Goal: Complete application form

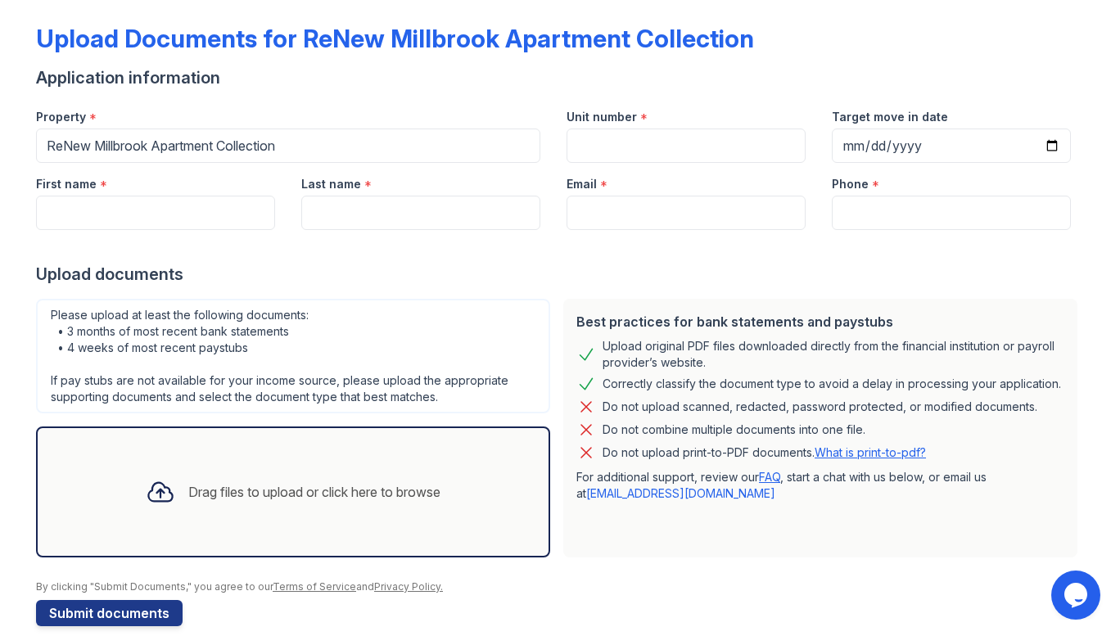
scroll to position [50, 0]
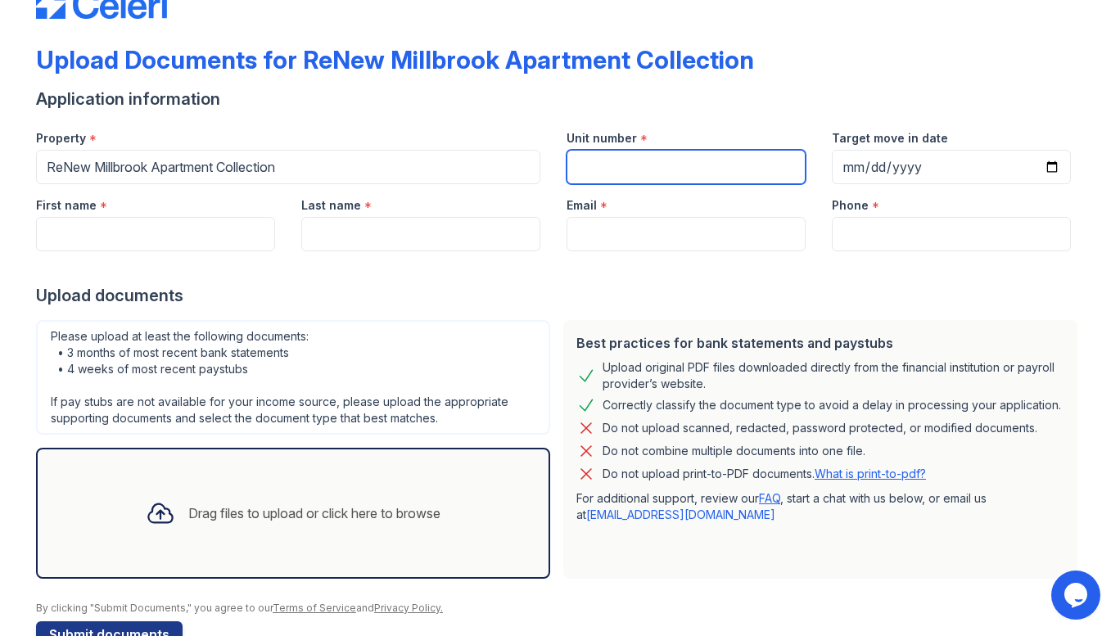
click at [638, 184] on input "Unit number" at bounding box center [685, 167] width 239 height 34
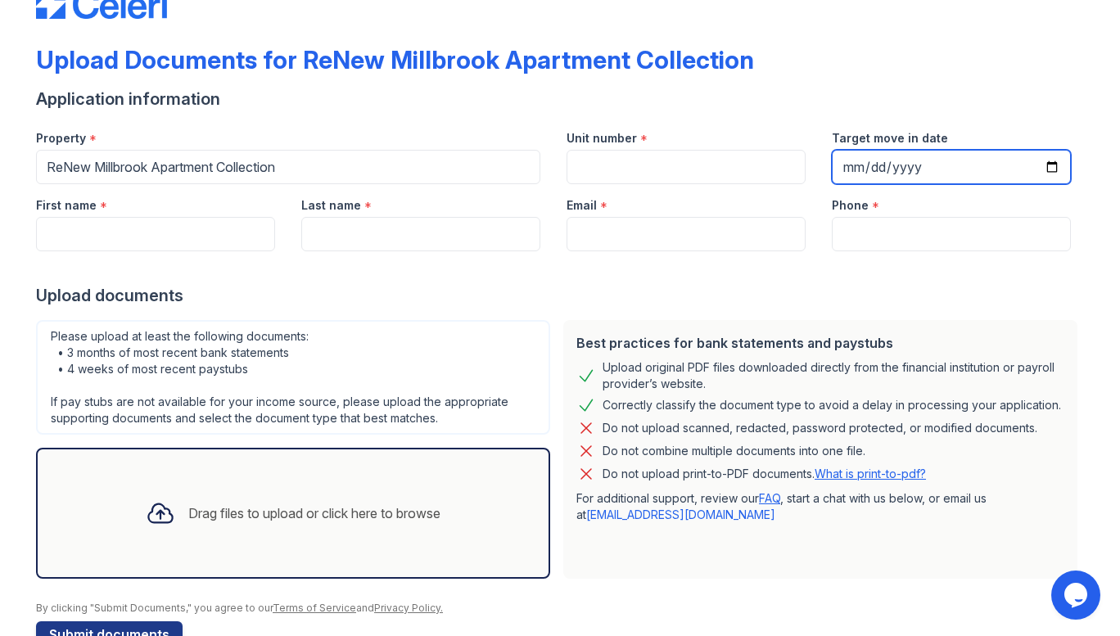
click at [1038, 184] on input "Target move in date" at bounding box center [951, 167] width 239 height 34
type input "[DATE]"
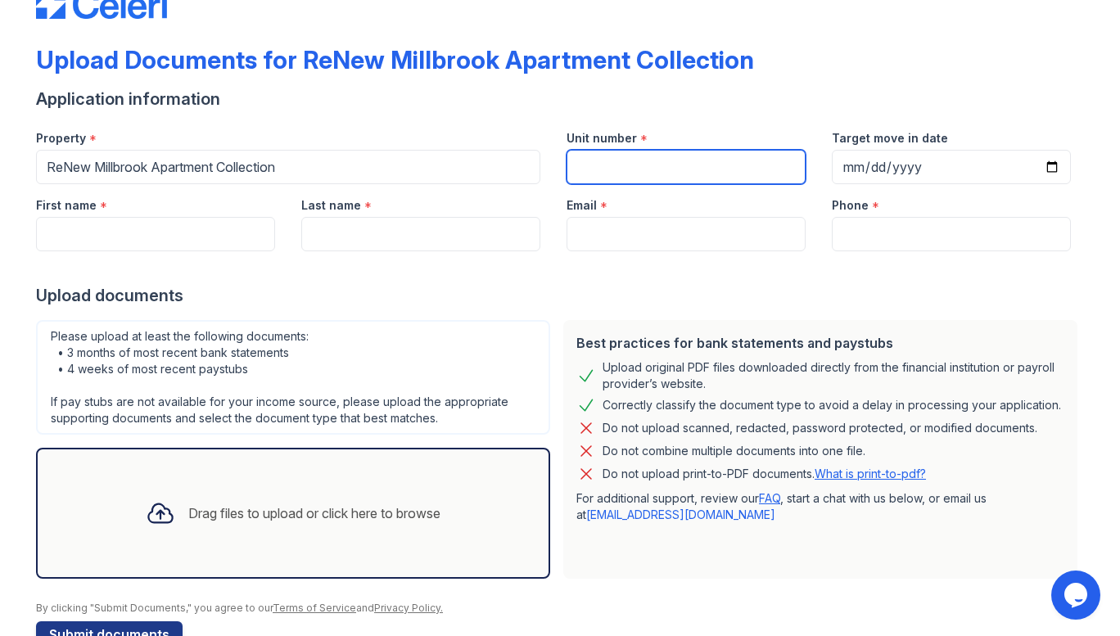
click at [618, 184] on input "Unit number" at bounding box center [685, 167] width 239 height 34
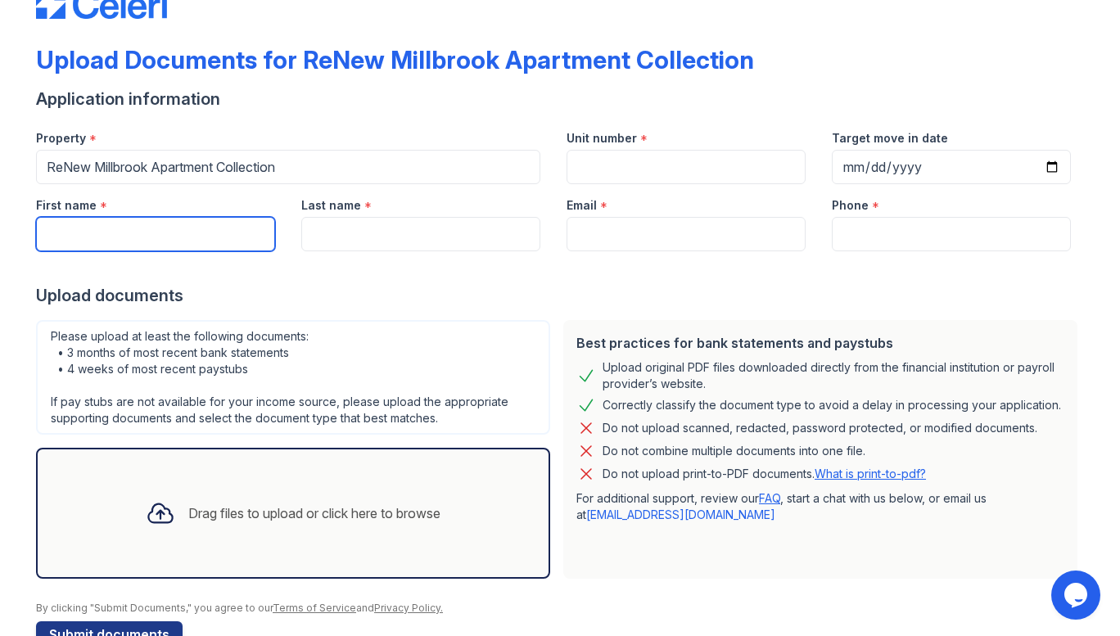
click at [77, 251] on input "First name" at bounding box center [155, 234] width 239 height 34
type input "[PERSON_NAME]"
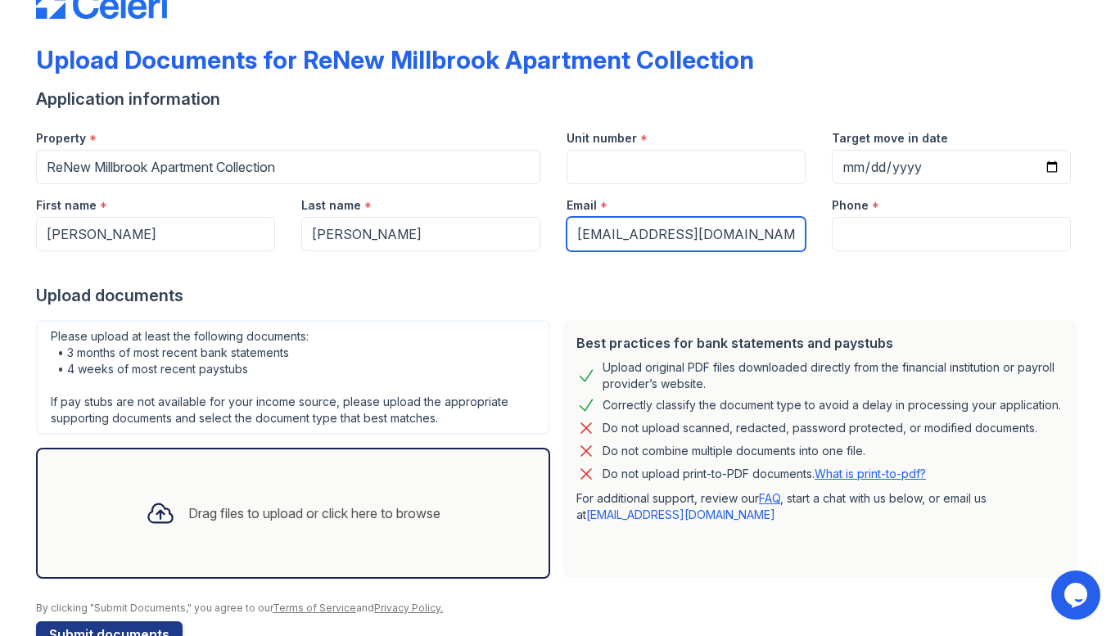
drag, startPoint x: 751, startPoint y: 310, endPoint x: 516, endPoint y: 279, distance: 237.0
click at [516, 251] on div "First name * [PERSON_NAME] Last name * [PERSON_NAME] Email * [EMAIL_ADDRESS][DO…" at bounding box center [553, 217] width 1061 height 67
type input "[EMAIL_ADDRESS][DOMAIN_NAME]"
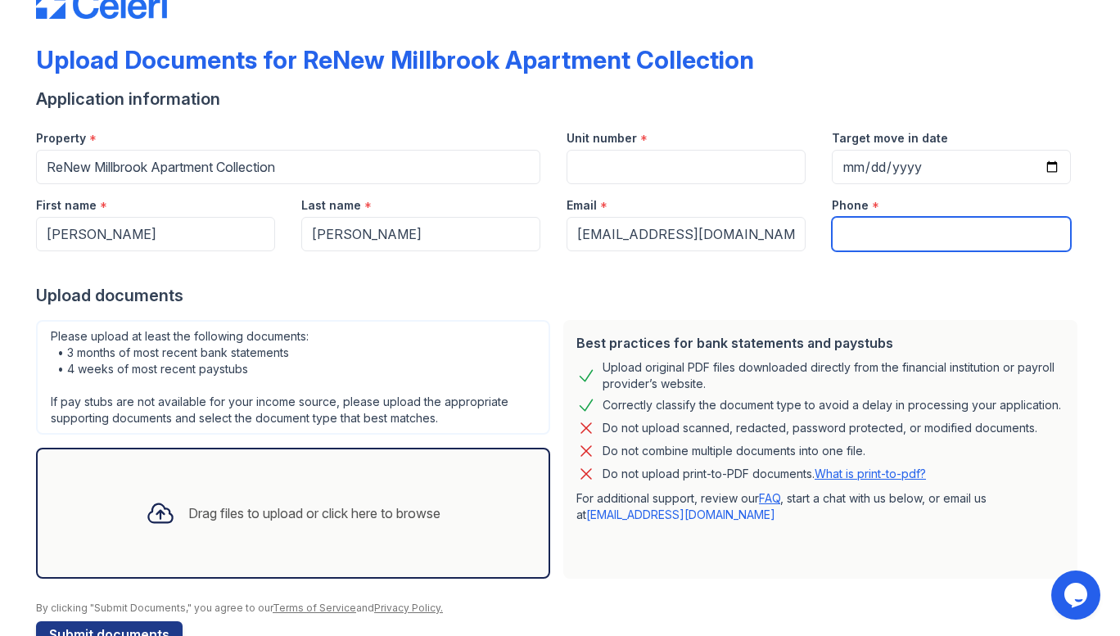
click at [894, 251] on input "Phone" at bounding box center [951, 234] width 239 height 34
type input "6164469317"
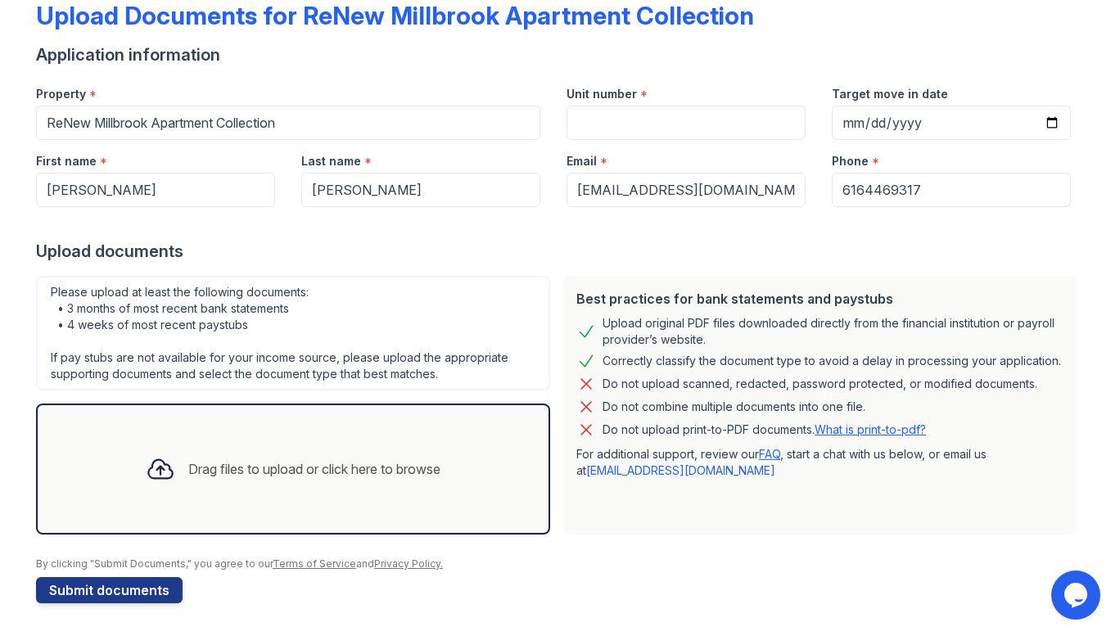
click at [148, 460] on icon at bounding box center [160, 469] width 24 height 19
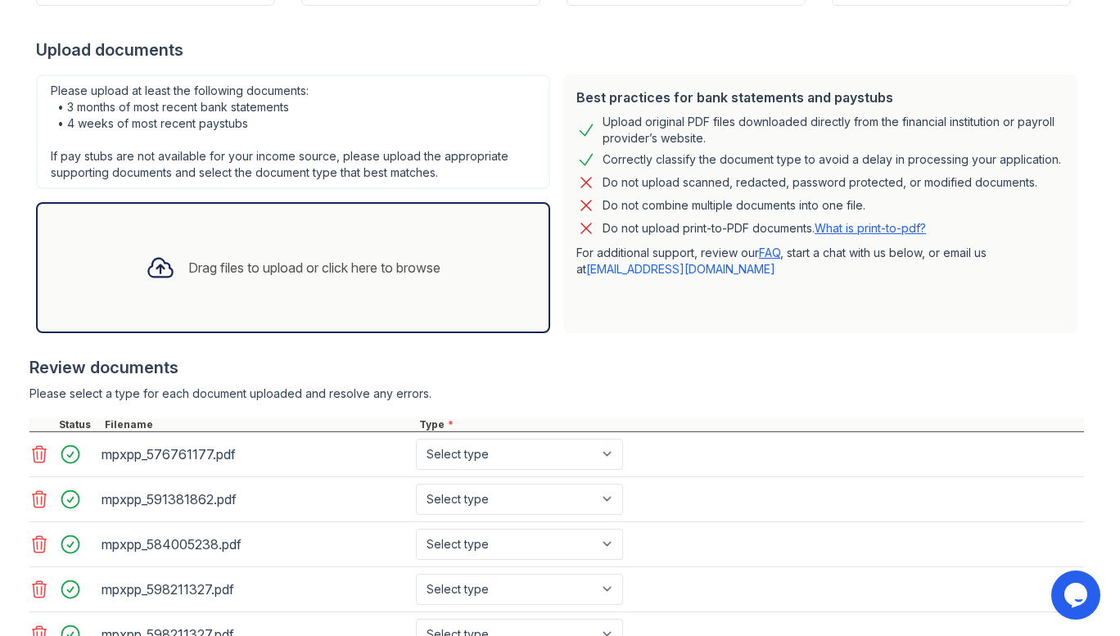
click at [188, 277] on div "Drag files to upload or click here to browse" at bounding box center [314, 268] width 252 height 20
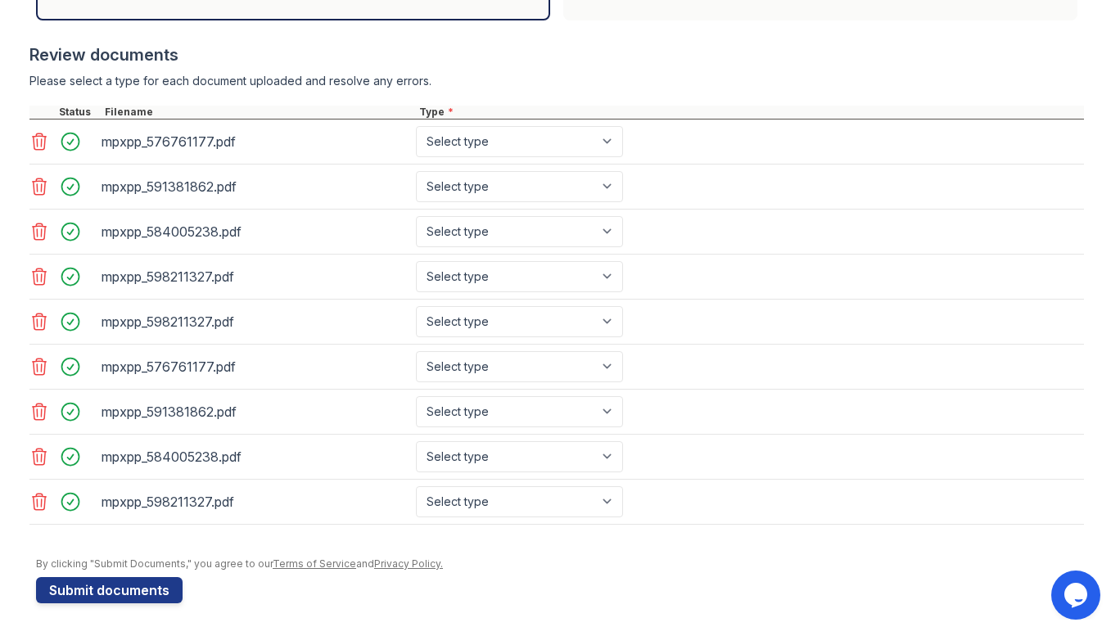
scroll to position [868, 0]
click at [623, 126] on select "Select type Paystub Bank Statement Offer Letter Tax Documents Benefit Award Let…" at bounding box center [519, 141] width 207 height 31
select select "bank_statement"
click at [508, 126] on select "Select type Paystub Bank Statement Offer Letter Tax Documents Benefit Award Let…" at bounding box center [519, 141] width 207 height 31
click at [623, 171] on select "Select type Paystub Bank Statement Offer Letter Tax Documents Benefit Award Let…" at bounding box center [519, 186] width 207 height 31
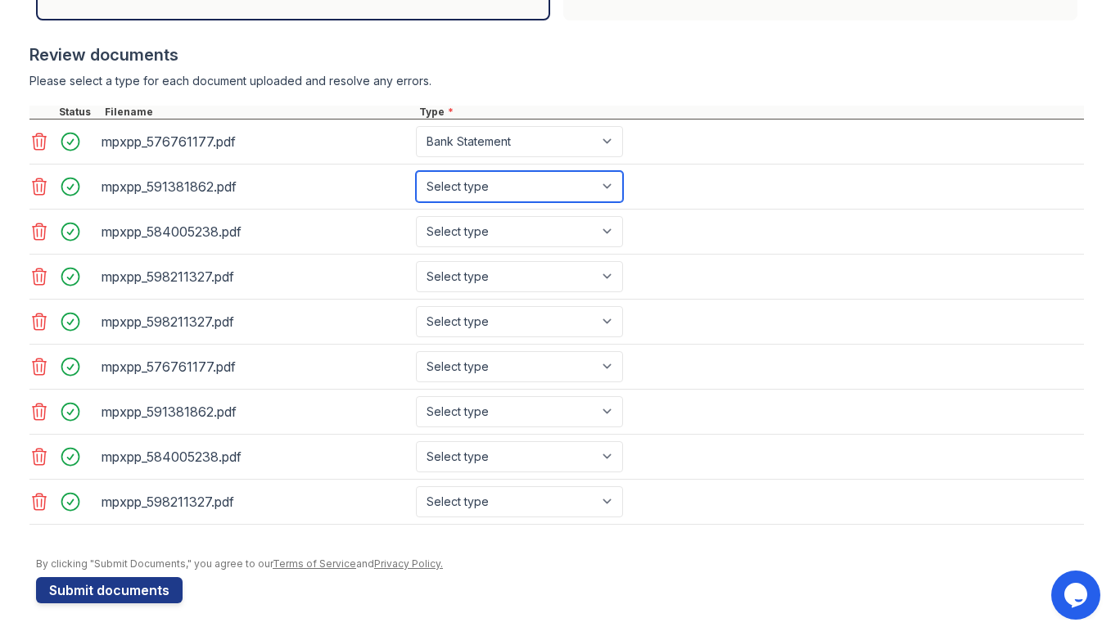
select select "bank_statement"
click at [508, 171] on select "Select type Paystub Bank Statement Offer Letter Tax Documents Benefit Award Let…" at bounding box center [519, 186] width 207 height 31
click at [31, 312] on icon at bounding box center [39, 322] width 20 height 20
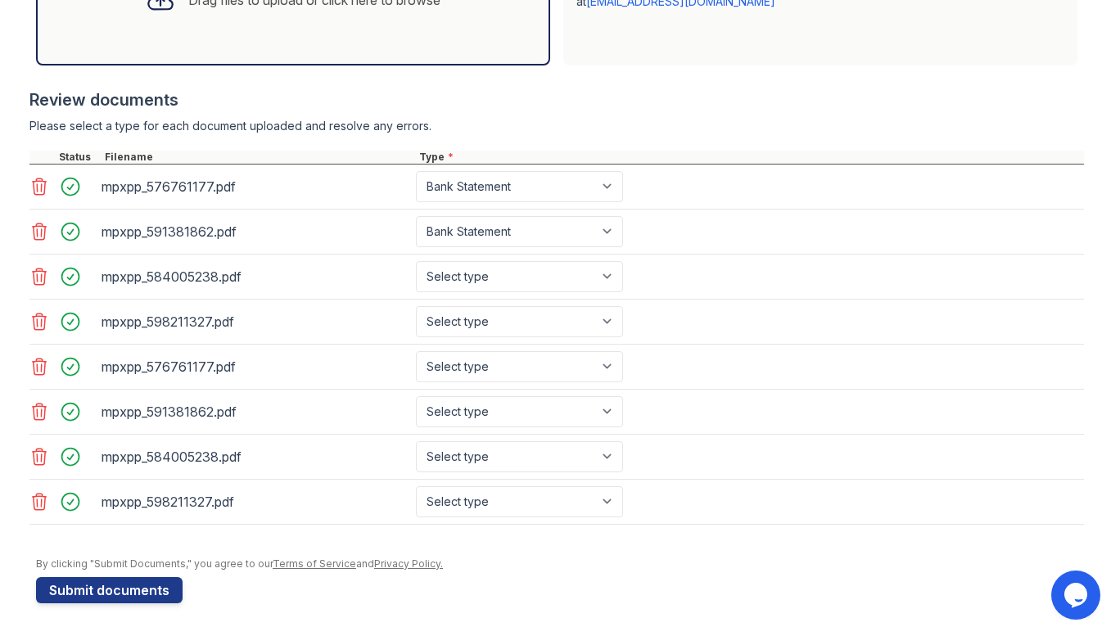
scroll to position [877, 0]
click at [38, 357] on icon at bounding box center [39, 367] width 20 height 20
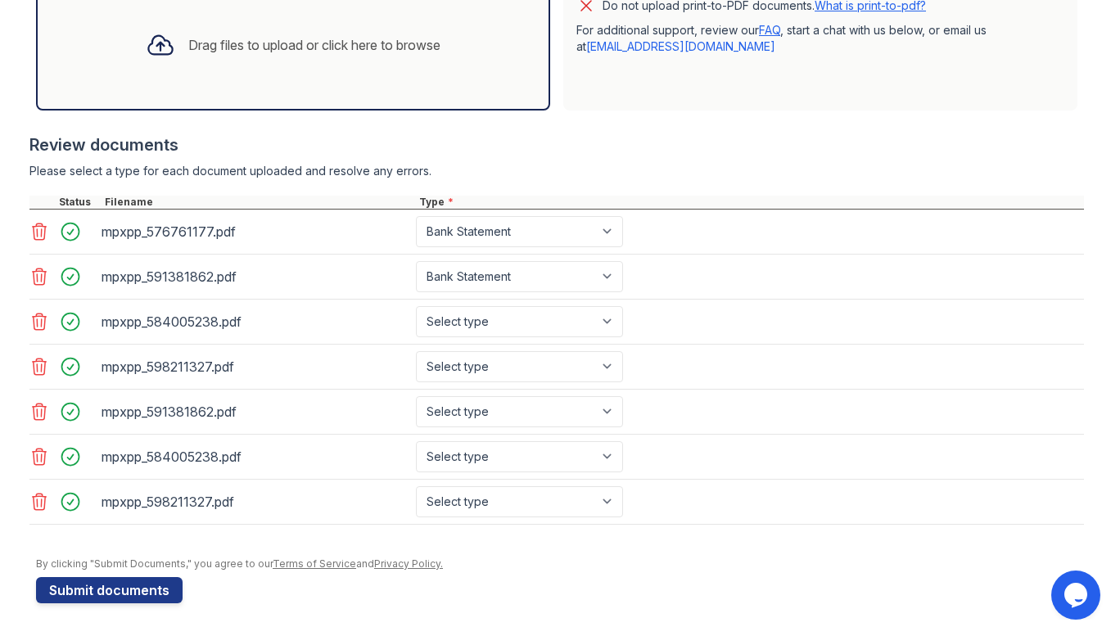
click at [37, 402] on icon at bounding box center [39, 412] width 20 height 20
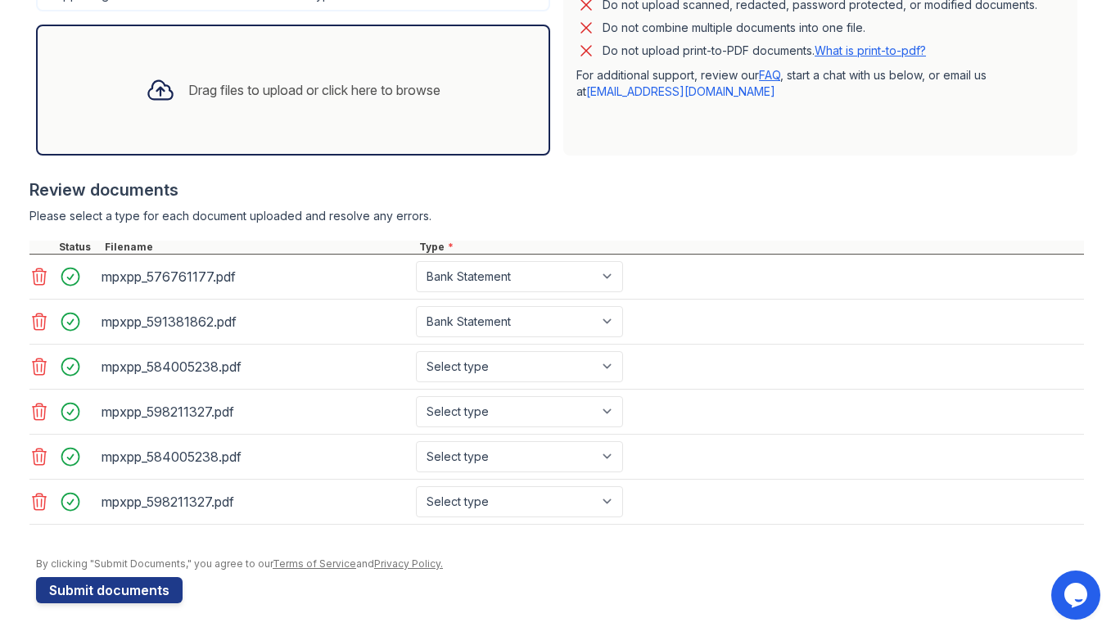
click at [39, 447] on icon at bounding box center [39, 457] width 20 height 20
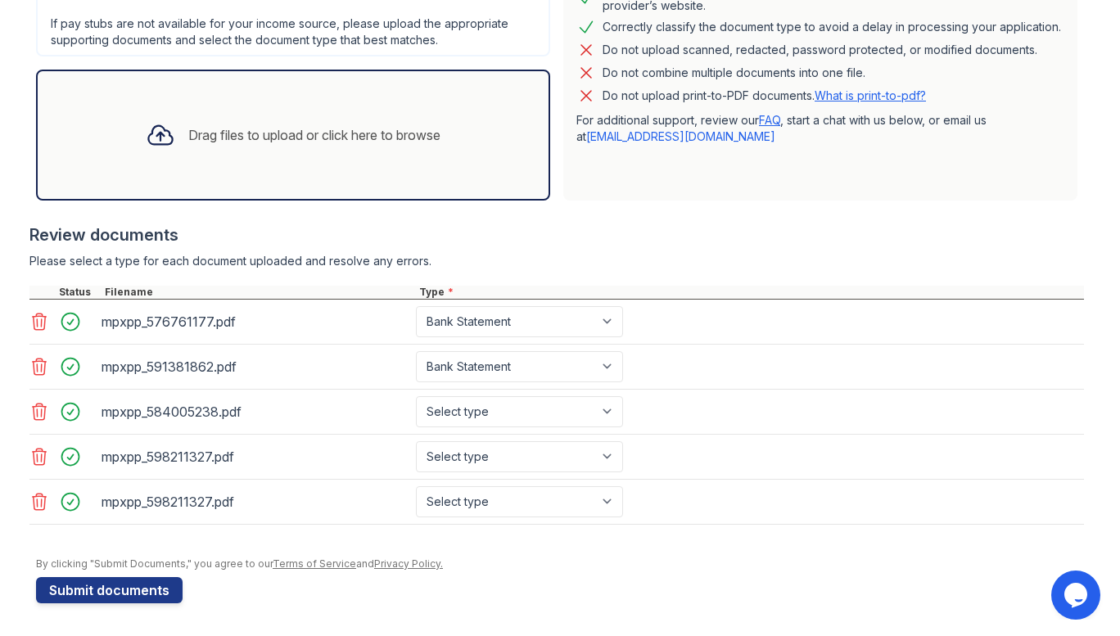
click at [37, 494] on icon at bounding box center [40, 502] width 14 height 16
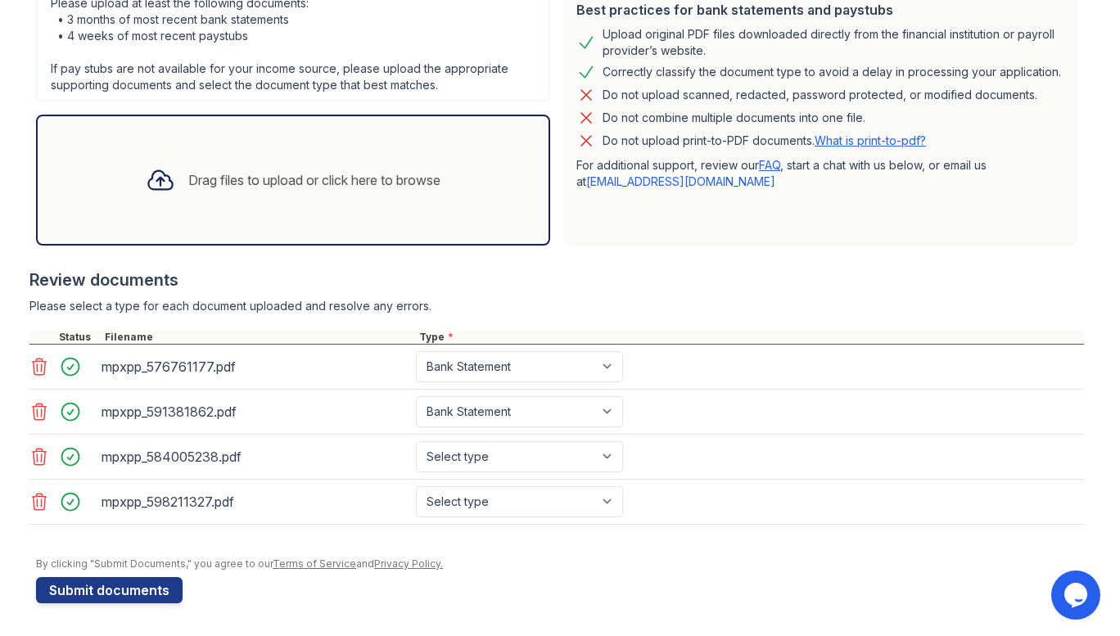
scroll to position [654, 0]
click at [585, 441] on select "Select type Paystub Bank Statement Offer Letter Tax Documents Benefit Award Let…" at bounding box center [519, 456] width 207 height 31
select select "bank_statement"
click at [508, 441] on select "Select type Paystub Bank Statement Offer Letter Tax Documents Benefit Award Let…" at bounding box center [519, 456] width 207 height 31
click at [595, 486] on select "Select type Paystub Bank Statement Offer Letter Tax Documents Benefit Award Let…" at bounding box center [519, 501] width 207 height 31
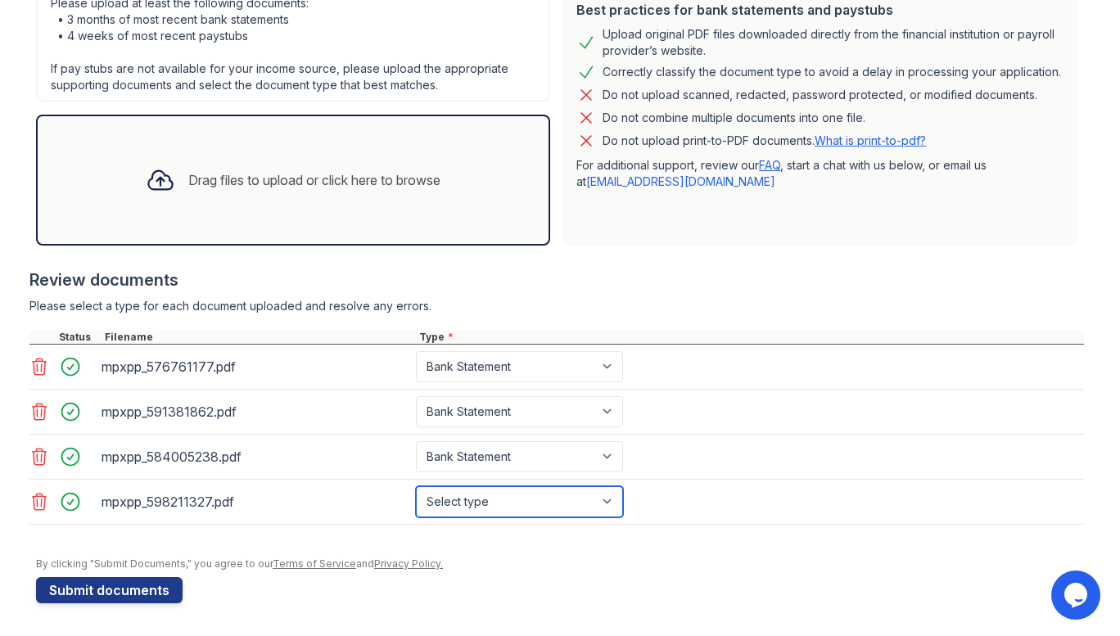
select select "bank_statement"
click at [508, 486] on select "Select type Paystub Bank Statement Offer Letter Tax Documents Benefit Award Let…" at bounding box center [519, 501] width 207 height 31
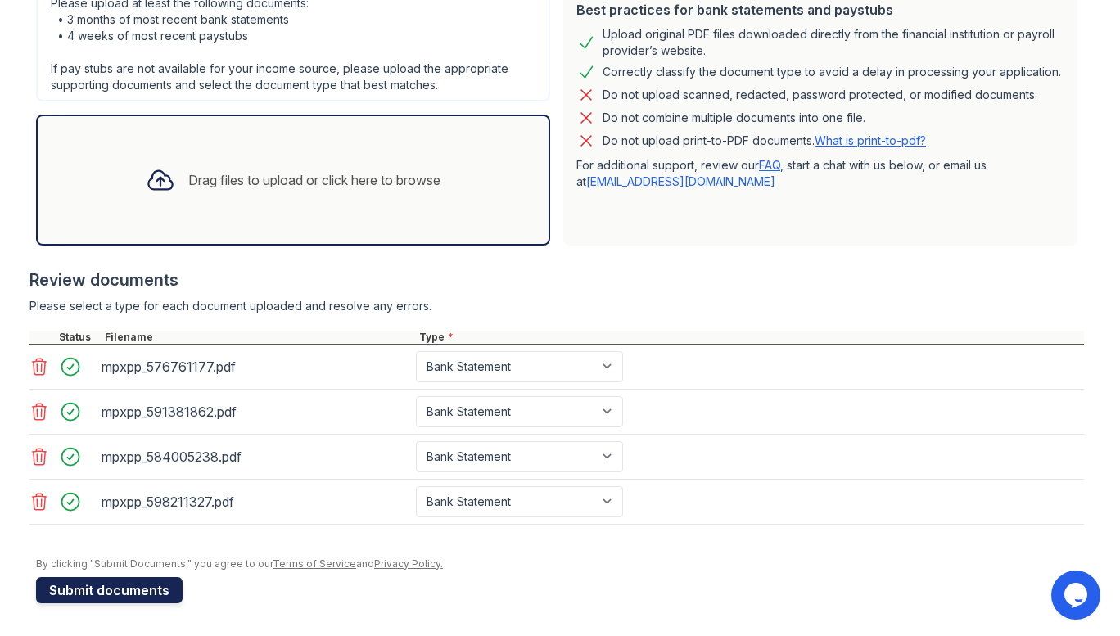
click at [146, 580] on button "Submit documents" at bounding box center [109, 590] width 147 height 26
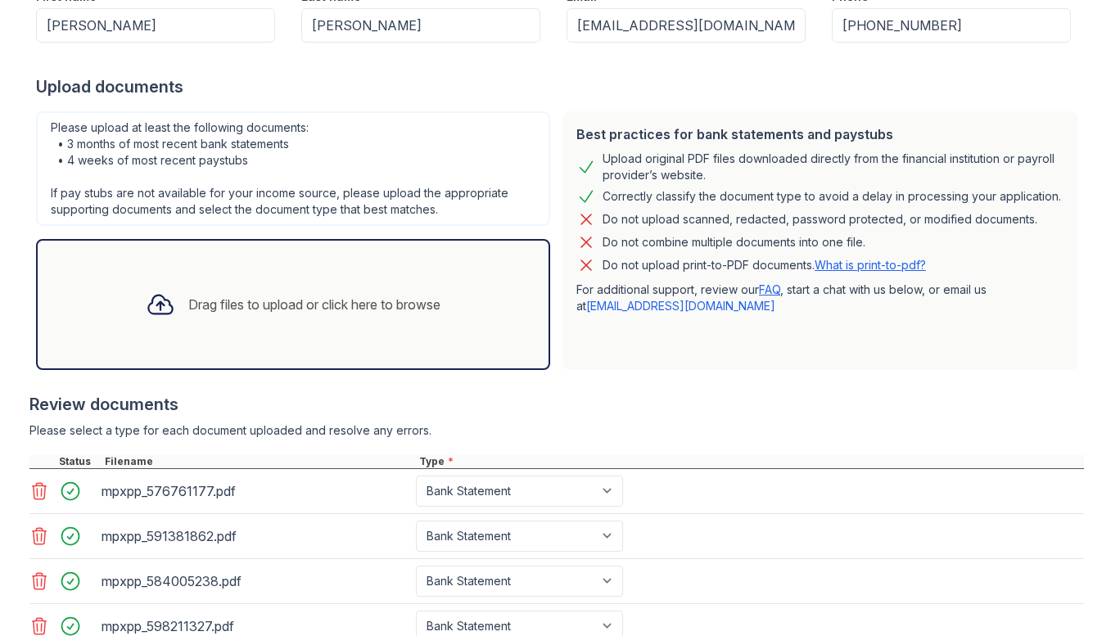
scroll to position [0, 0]
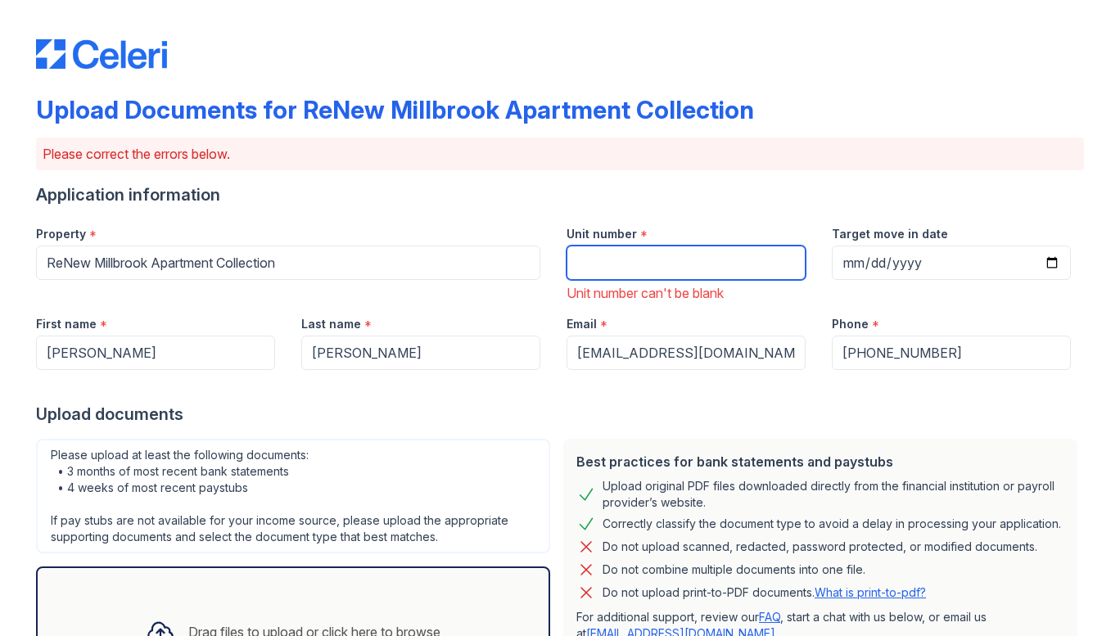
click at [598, 280] on input "Unit number" at bounding box center [685, 263] width 239 height 34
type input "4011-68"
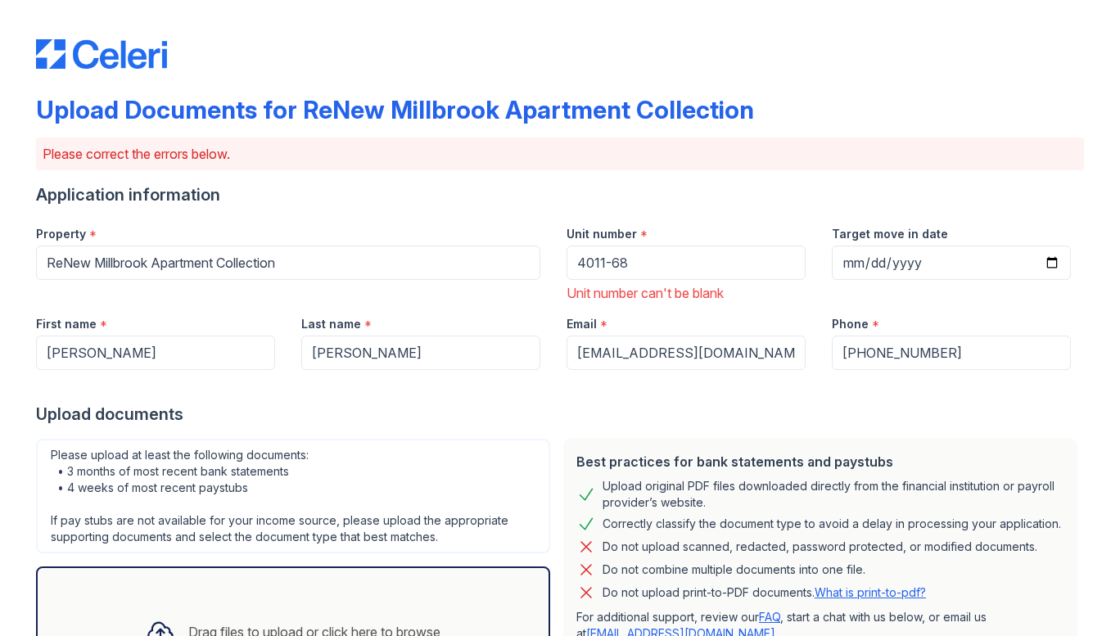
click at [482, 206] on div "Application information" at bounding box center [560, 194] width 1048 height 23
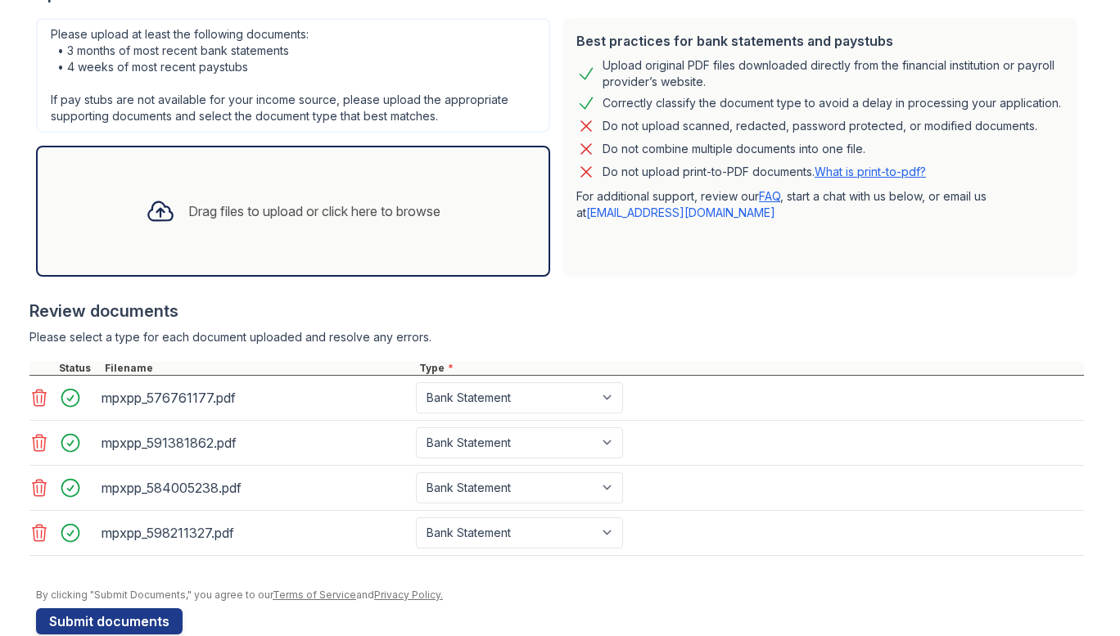
scroll to position [740, 0]
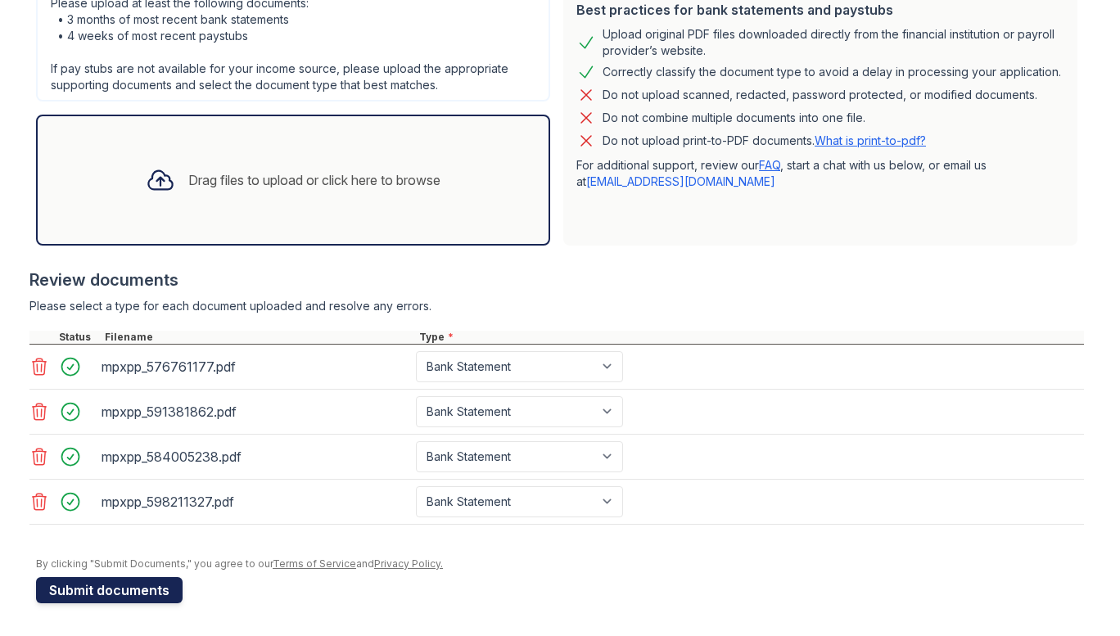
click at [156, 578] on button "Submit documents" at bounding box center [109, 590] width 147 height 26
